Goal: Use online tool/utility: Utilize a website feature to perform a specific function

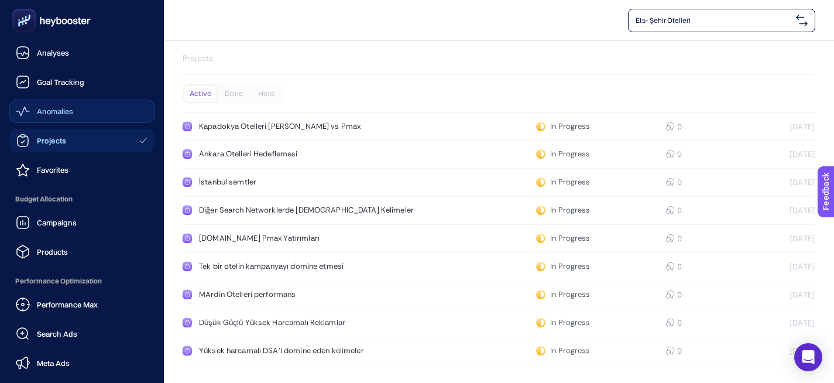
click at [64, 117] on div "Anomalies" at bounding box center [44, 111] width 57 height 14
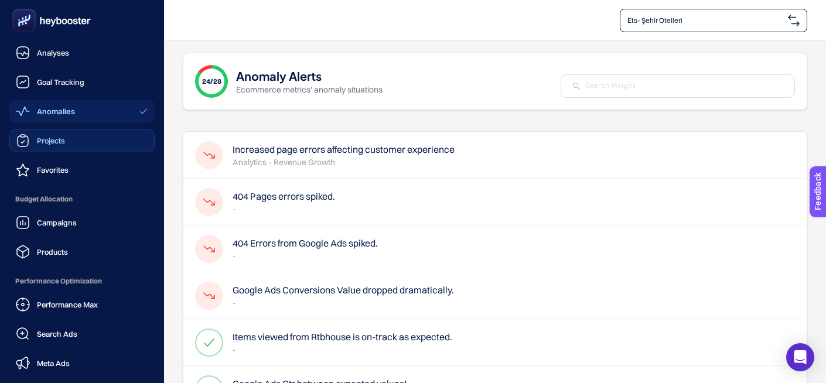
click at [59, 143] on span "Projects" at bounding box center [51, 140] width 28 height 9
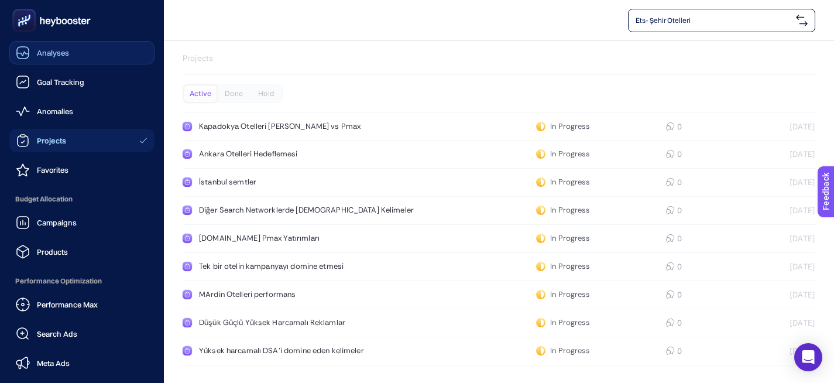
click at [84, 62] on link "Analyses" at bounding box center [81, 52] width 145 height 23
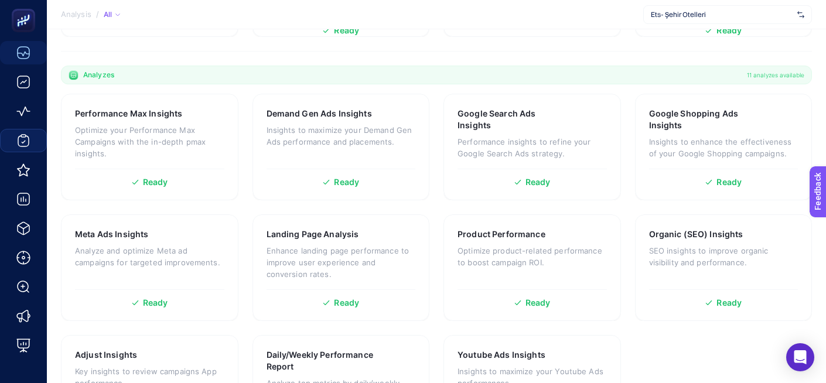
scroll to position [397, 0]
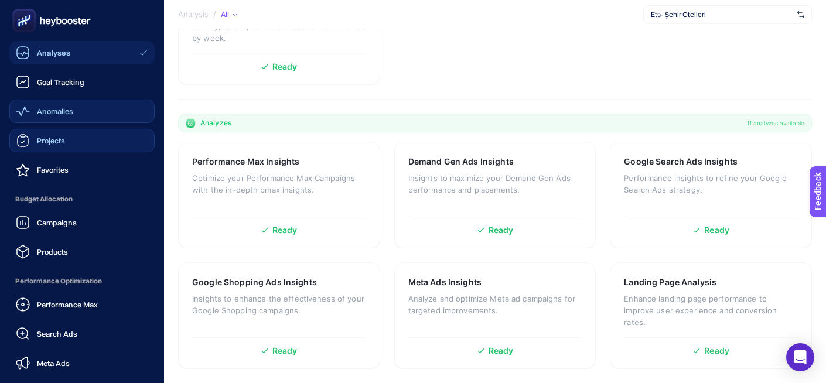
click at [56, 108] on span "Anomalies" at bounding box center [55, 111] width 36 height 9
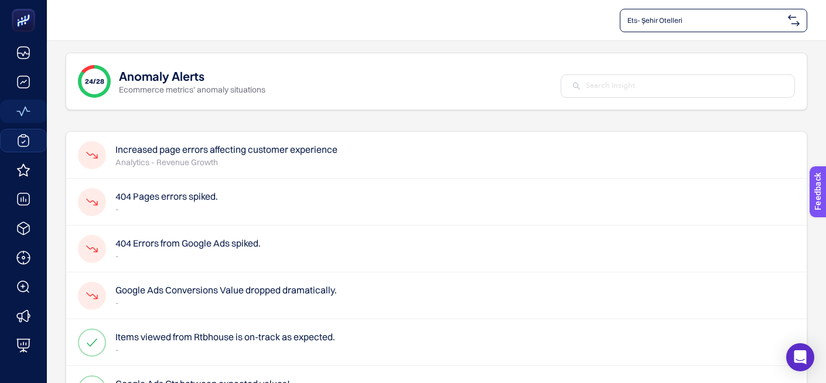
click at [613, 87] on input "text" at bounding box center [684, 86] width 197 height 12
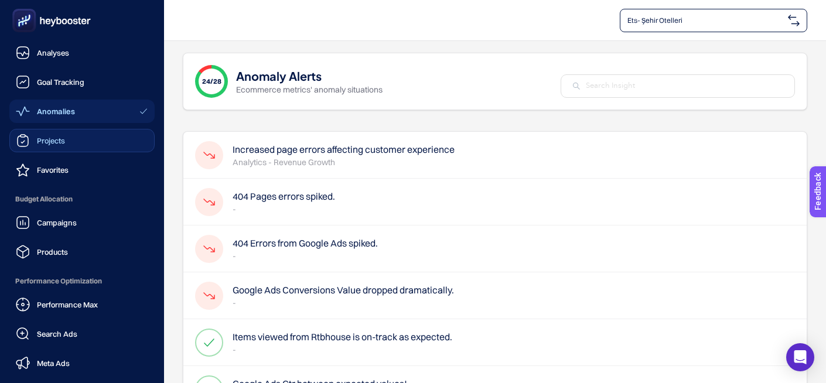
click at [43, 149] on link "Projects" at bounding box center [81, 140] width 145 height 23
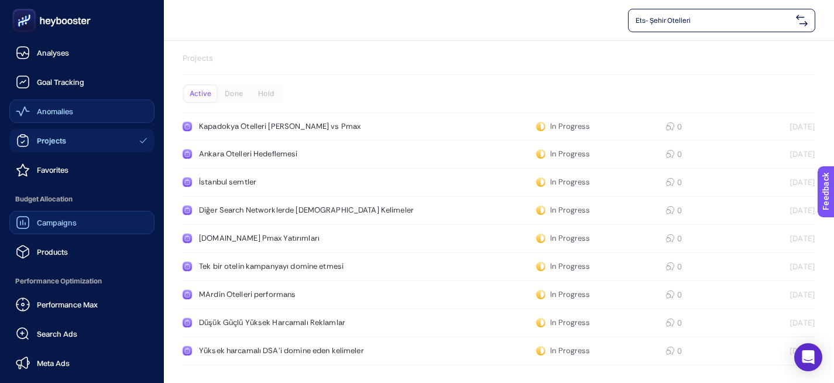
click at [52, 223] on span "Campaigns" at bounding box center [57, 222] width 40 height 9
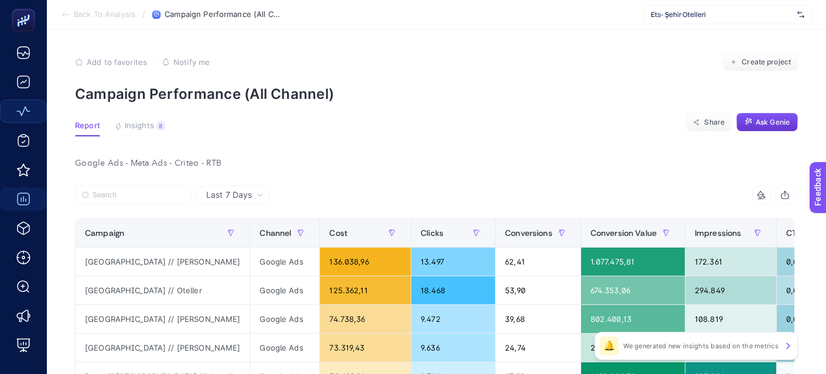
click at [772, 124] on span "Ask Genie" at bounding box center [772, 122] width 34 height 9
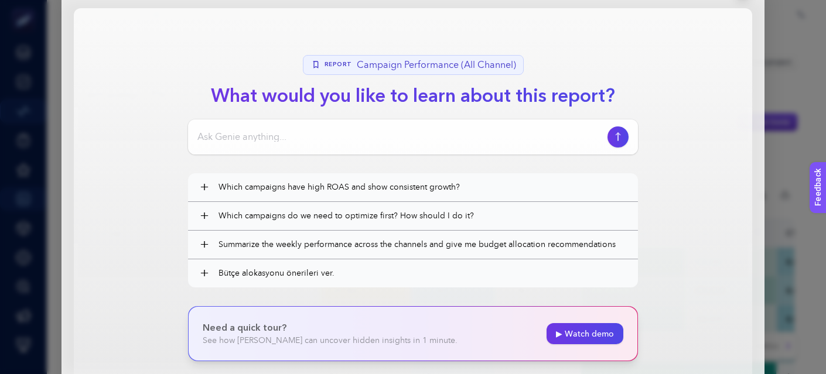
click at [783, 58] on div "Genie AI Report Campaign Performance (All Channel) What would you like to learn…" at bounding box center [413, 187] width 826 height 374
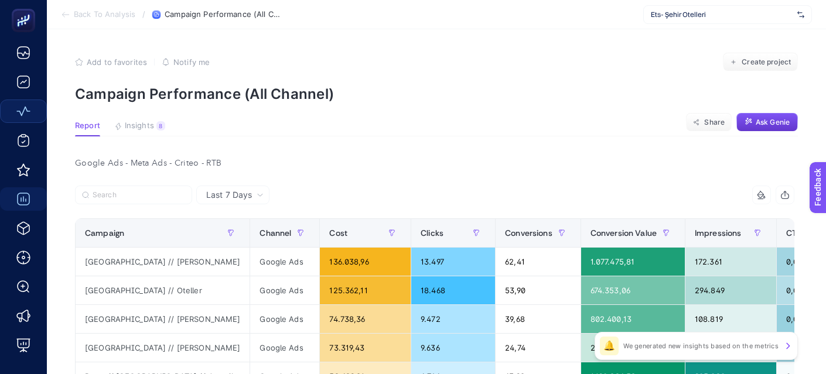
click at [132, 15] on span "Back To Analysis" at bounding box center [104, 14] width 61 height 9
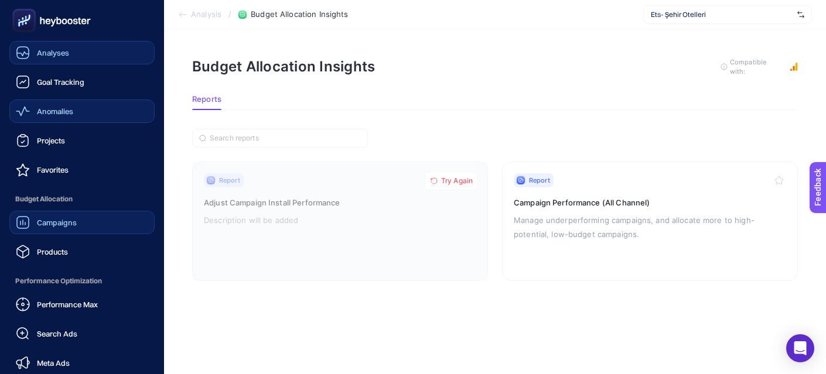
click at [50, 56] on span "Analyses" at bounding box center [53, 52] width 32 height 9
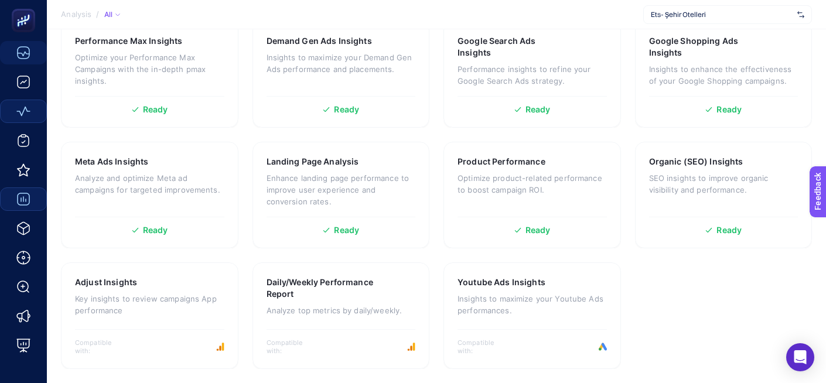
scroll to position [357, 0]
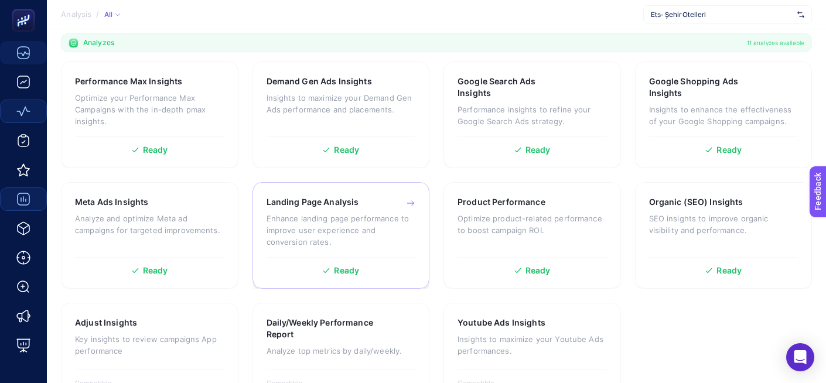
click at [319, 268] on div "Ready" at bounding box center [340, 270] width 149 height 8
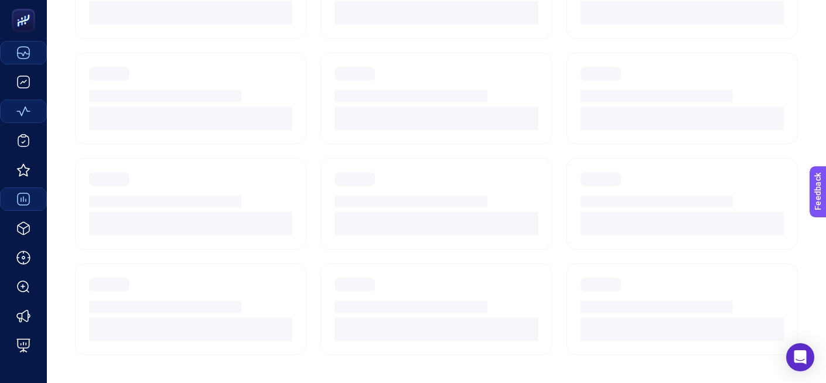
scroll to position [67, 0]
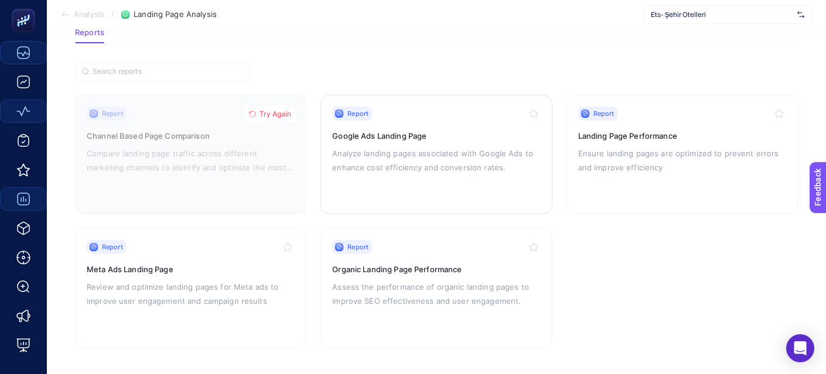
click at [403, 149] on p "Analyze landing pages associated with Google Ads to enhance cost efficiency and…" at bounding box center [436, 160] width 208 height 28
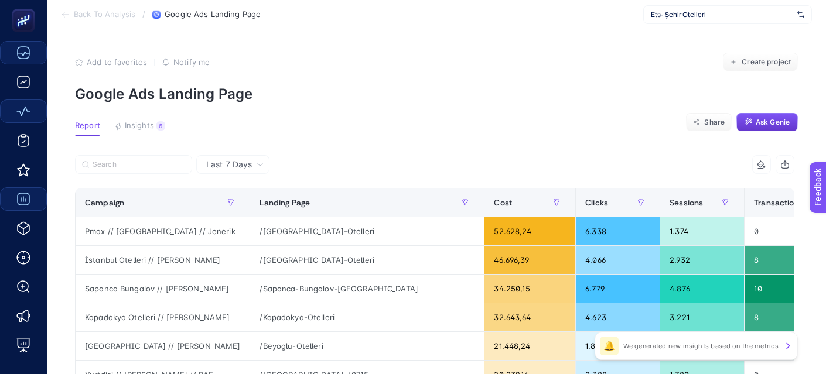
click at [762, 126] on span "Ask Genie" at bounding box center [772, 122] width 34 height 9
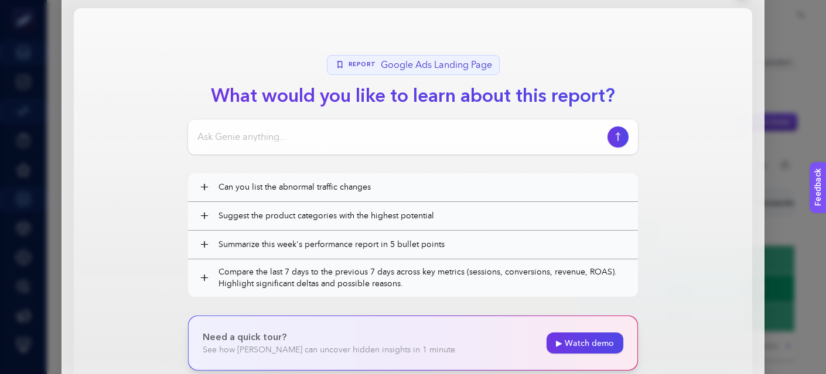
click at [425, 151] on div at bounding box center [413, 136] width 450 height 35
click at [403, 142] on input at bounding box center [399, 137] width 405 height 14
type input "404 landing pages"
click at [622, 137] on icon "button" at bounding box center [618, 136] width 12 height 9
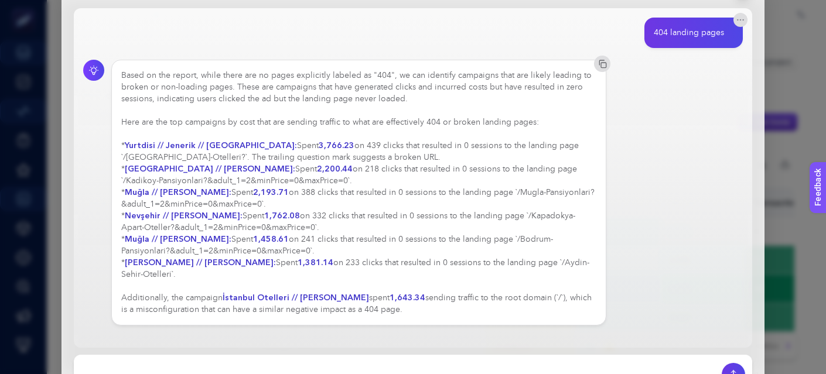
drag, startPoint x: 484, startPoint y: 167, endPoint x: 501, endPoint y: 182, distance: 22.9
click at [501, 182] on div "Based on the report, while there are no pages explicitly labeled as "404", we c…" at bounding box center [358, 193] width 475 height 246
copy div "`/Kadikoy-Pansiyonlari?&adult_1=2&minPrice=0&maxPrice=0`."
